Goal: Information Seeking & Learning: Learn about a topic

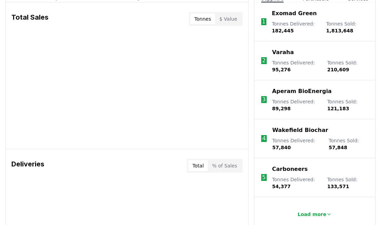
scroll to position [298, 0]
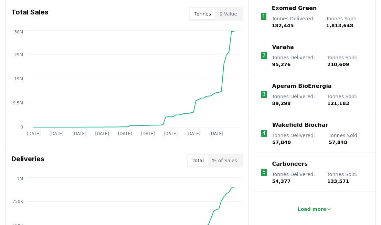
drag, startPoint x: 326, startPoint y: 25, endPoint x: 341, endPoint y: 25, distance: 14.8
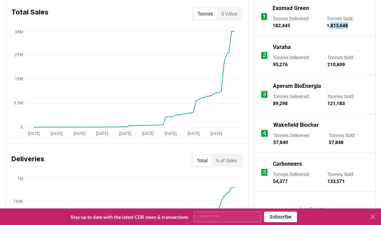
drag, startPoint x: 331, startPoint y: 25, endPoint x: 352, endPoint y: 26, distance: 20.3
click at [243, 26] on p "Tonnes Sold : 1,813,648" at bounding box center [348, 22] width 42 height 14
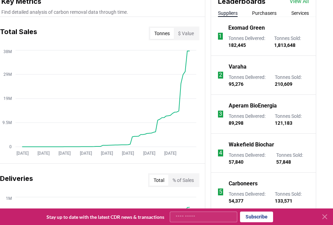
scroll to position [298, 23]
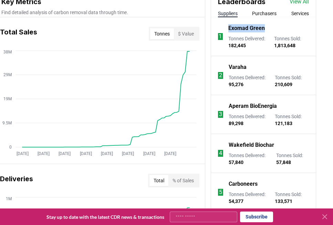
drag, startPoint x: 257, startPoint y: 28, endPoint x: 214, endPoint y: 29, distance: 42.7
click at [228, 29] on div "Exomad Green" at bounding box center [268, 28] width 81 height 8
drag, startPoint x: 267, startPoint y: 105, endPoint x: 214, endPoint y: 105, distance: 52.7
click at [214, 105] on li "3 Aperam BioEnergia Tonnes Delivered : 89,298 Tonnes Sold : 121,183" at bounding box center [263, 114] width 105 height 39
drag, startPoint x: 234, startPoint y: 67, endPoint x: 213, endPoint y: 67, distance: 20.3
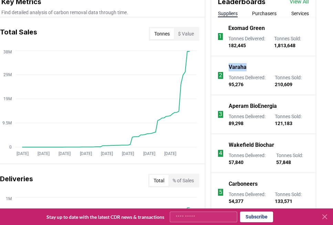
click at [213, 67] on li "2 Varaha Tonnes Delivered : 95,276 Tonnes Sold : 210,609" at bounding box center [263, 75] width 105 height 39
